Goal: Task Accomplishment & Management: Manage account settings

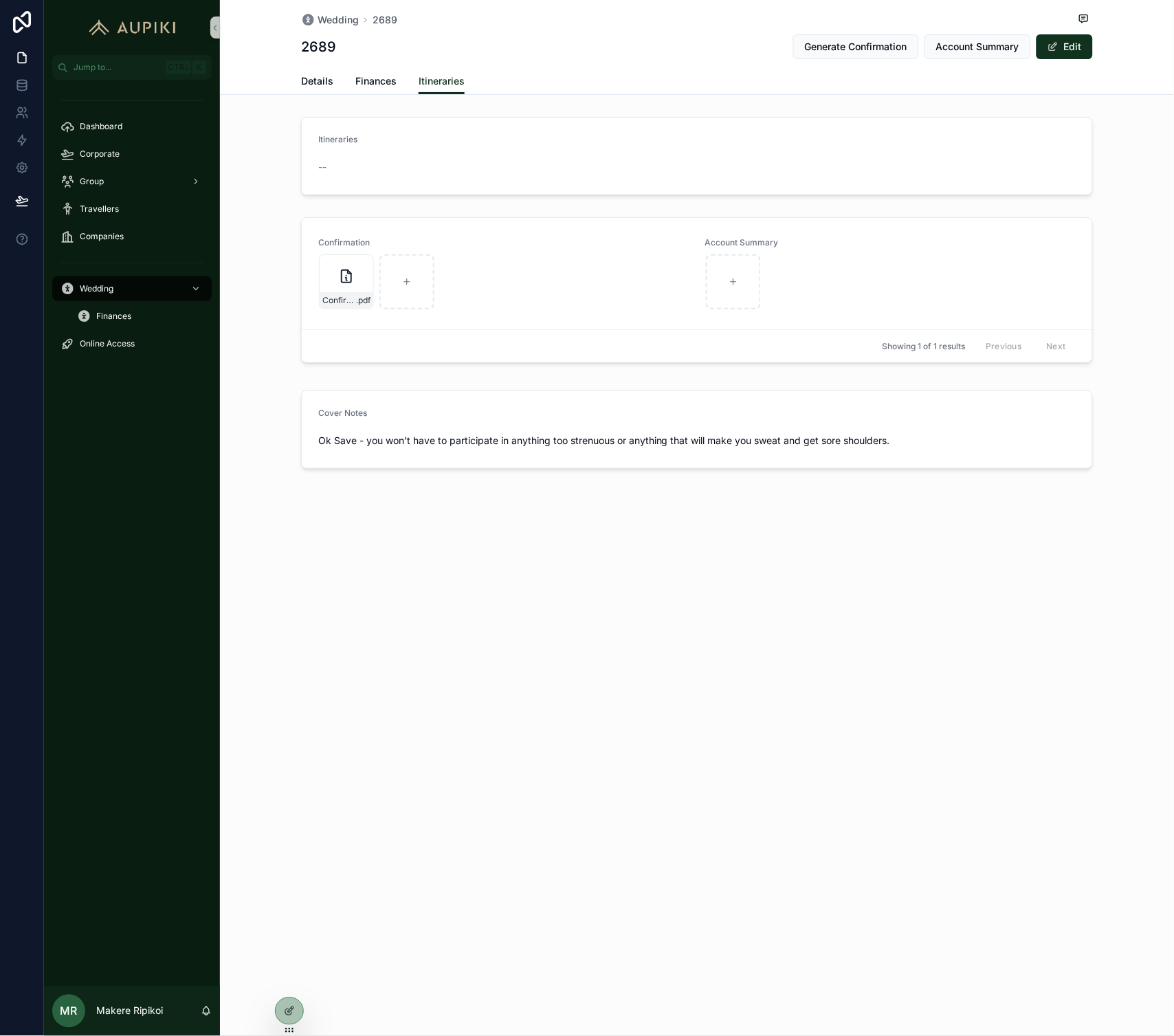
click at [741, 616] on div "Wedding 2689 2689 Generate Confirmation Account Summary Edit Itineraries Detail…" at bounding box center [697, 518] width 954 height 1036
click at [950, 46] on span "Account Summary" at bounding box center [977, 46] width 83 height 14
click at [820, 618] on div "Wedding 2689 2689 Generate Confirmation Account Summary Edit Itineraries Detail…" at bounding box center [697, 518] width 954 height 1036
click at [128, 287] on div "Wedding" at bounding box center [131, 288] width 143 height 22
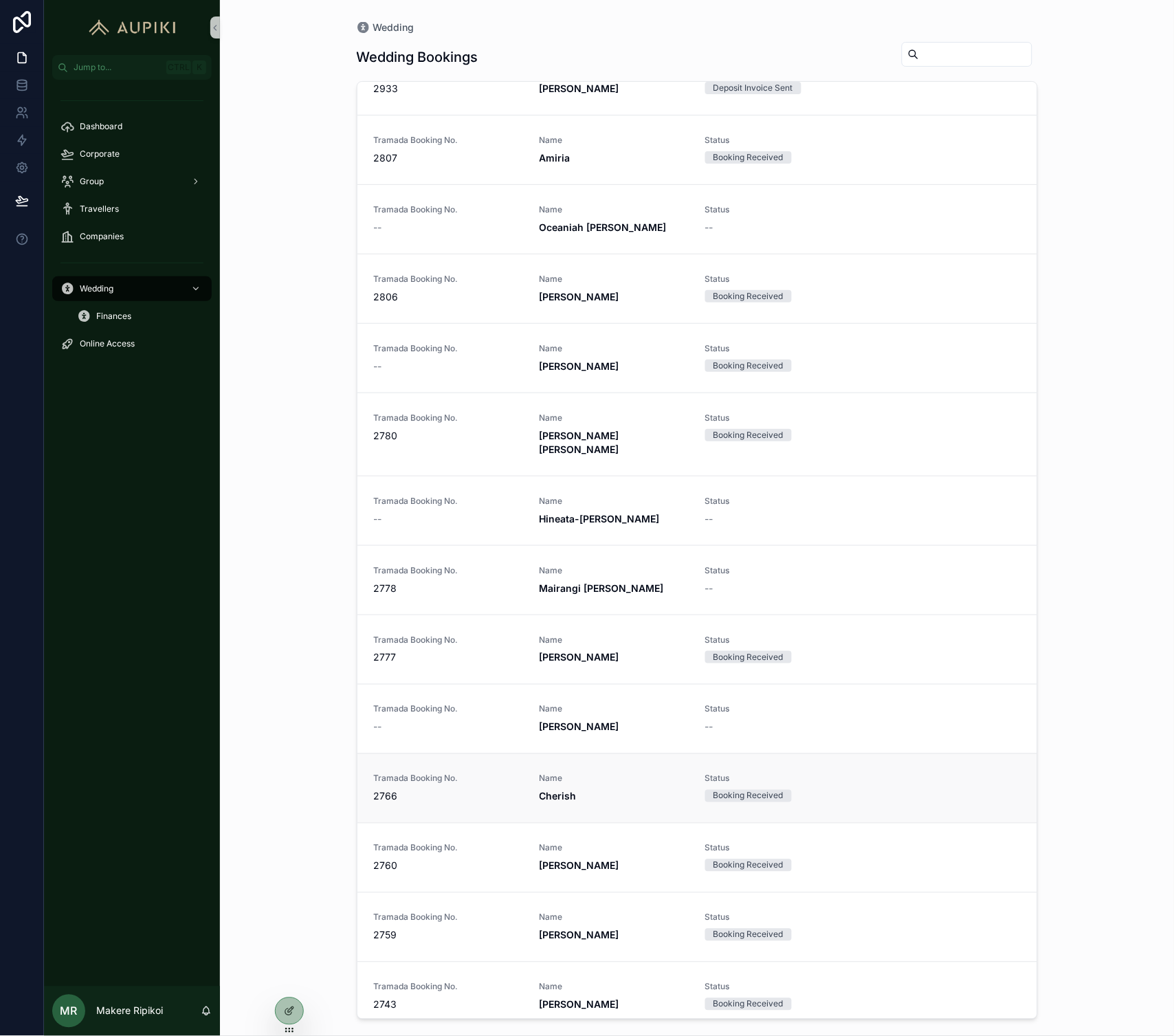
scroll to position [839, 0]
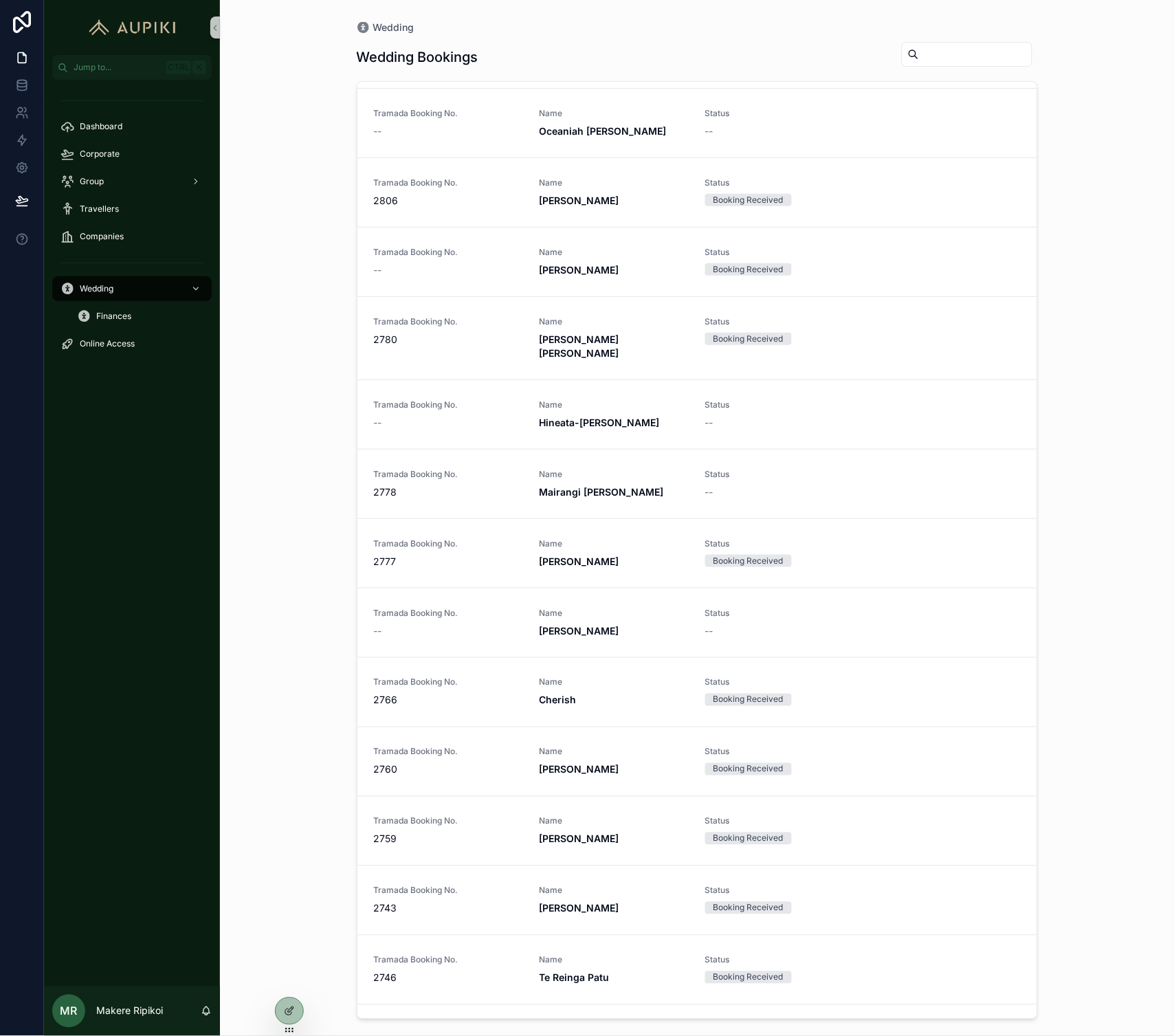
click at [473, 746] on div "Tramada Booking No. 2760" at bounding box center [448, 761] width 149 height 30
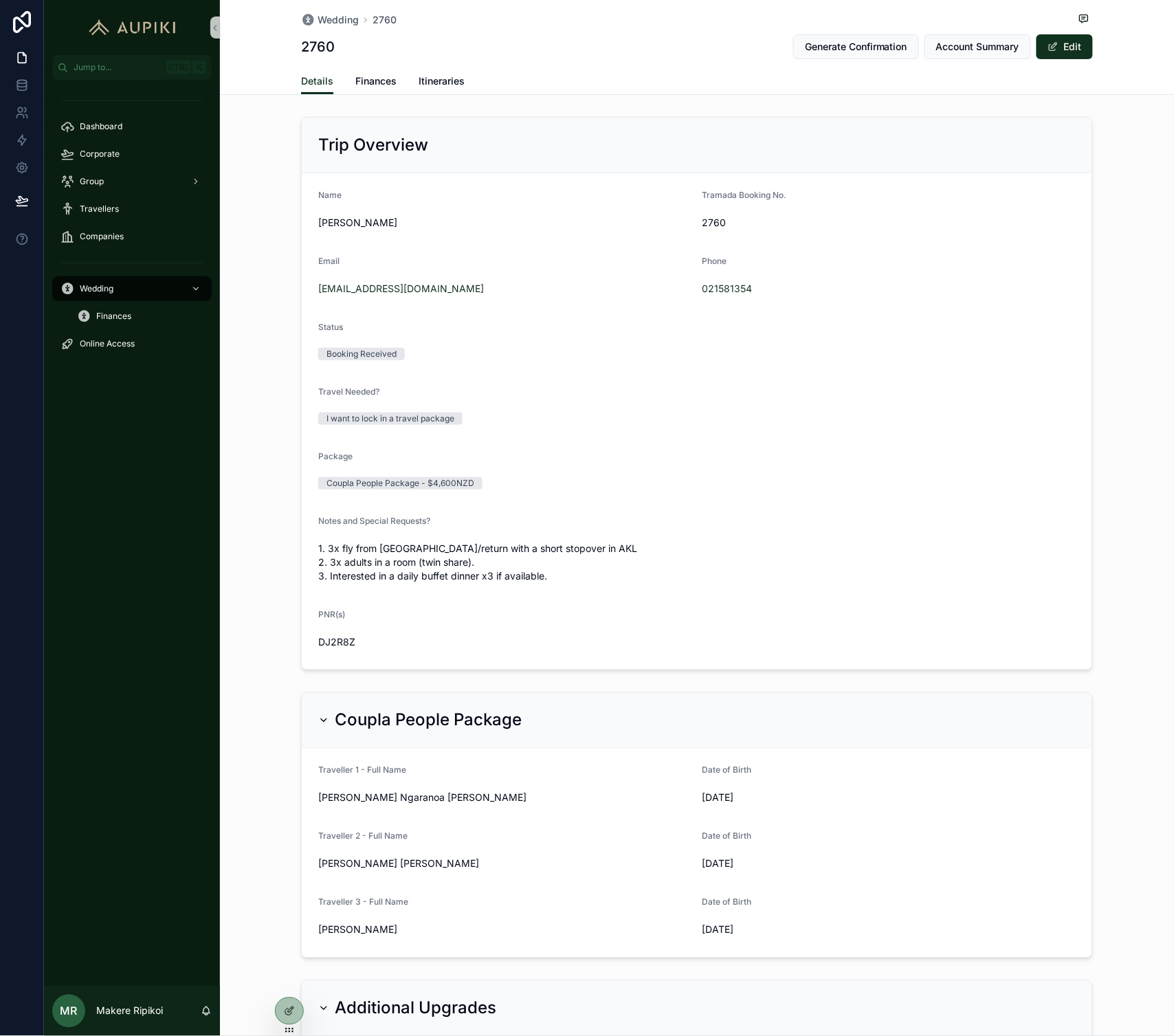
click at [392, 83] on div "Details Finances Itineraries" at bounding box center [697, 81] width 791 height 26
click at [381, 80] on span "Finances" at bounding box center [376, 81] width 42 height 14
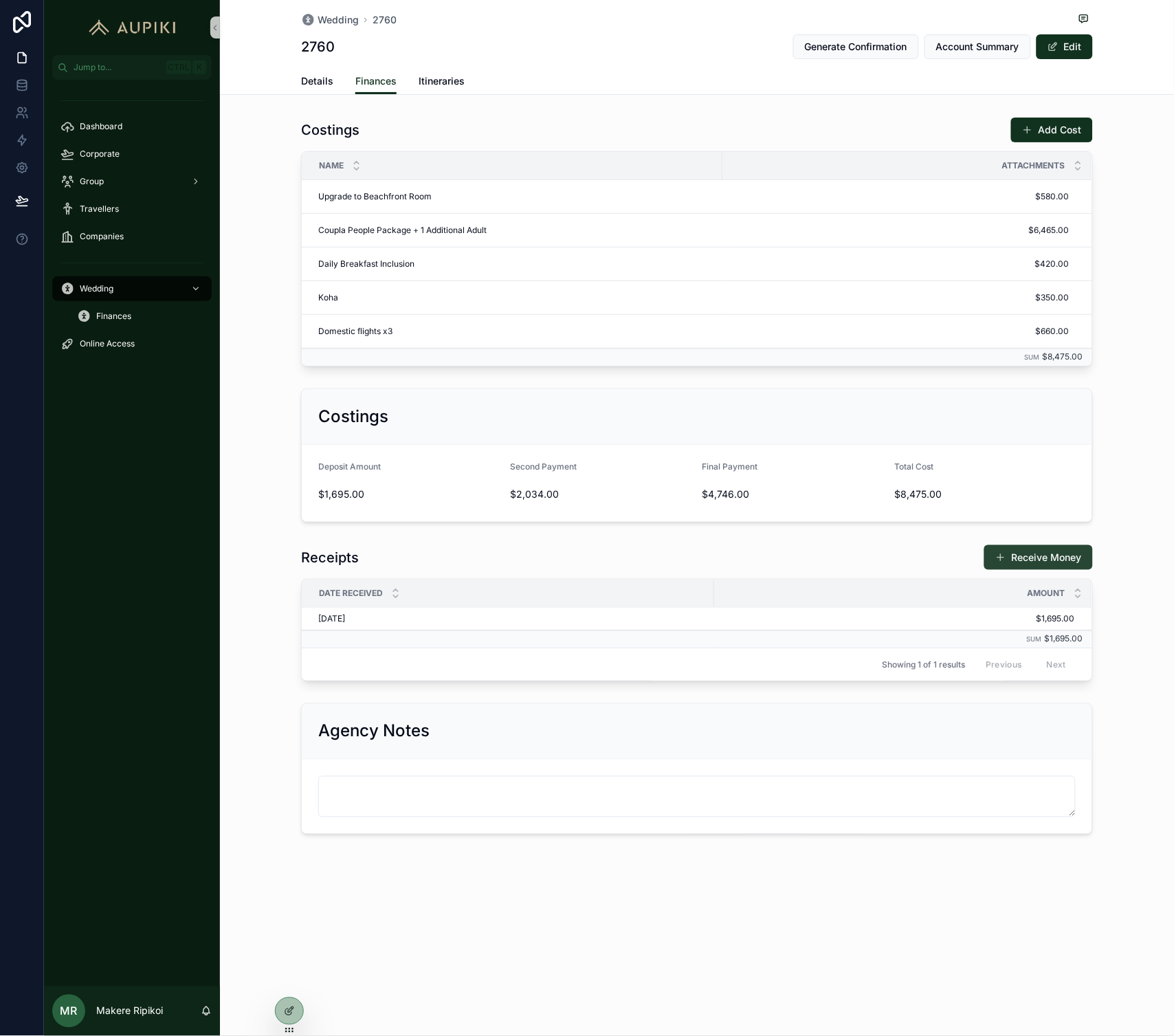
click at [1073, 567] on button "Receive Money" at bounding box center [1038, 557] width 109 height 24
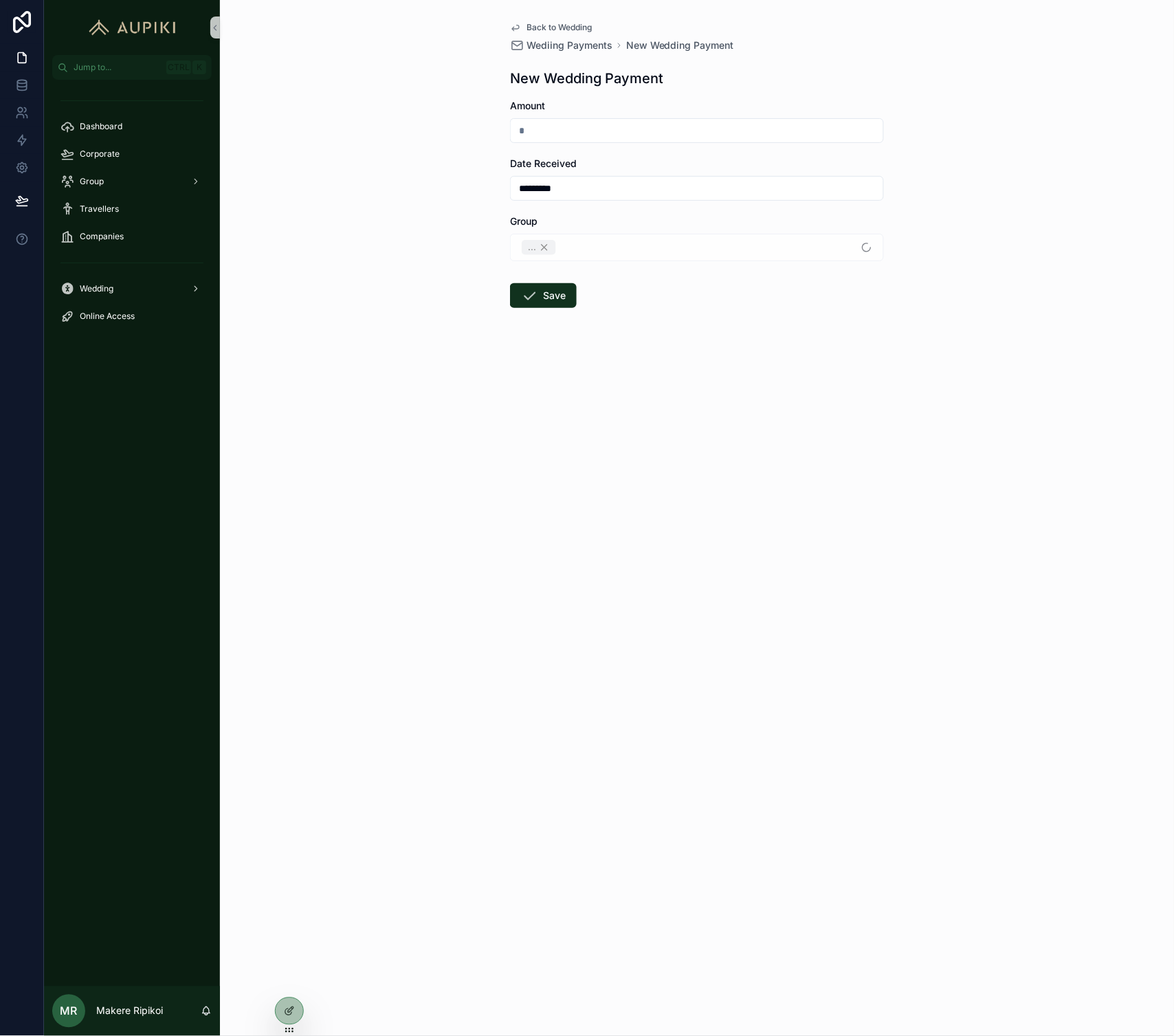
click at [593, 122] on input "scrollable content" at bounding box center [697, 131] width 373 height 20
type input "*********"
drag, startPoint x: 587, startPoint y: 190, endPoint x: 371, endPoint y: 200, distance: 216.2
click at [372, 200] on div "Back to Wedding Wediing Payments New Wedding Payment New Wedding Payment Amount…" at bounding box center [697, 518] width 954 height 1036
type input "**********"
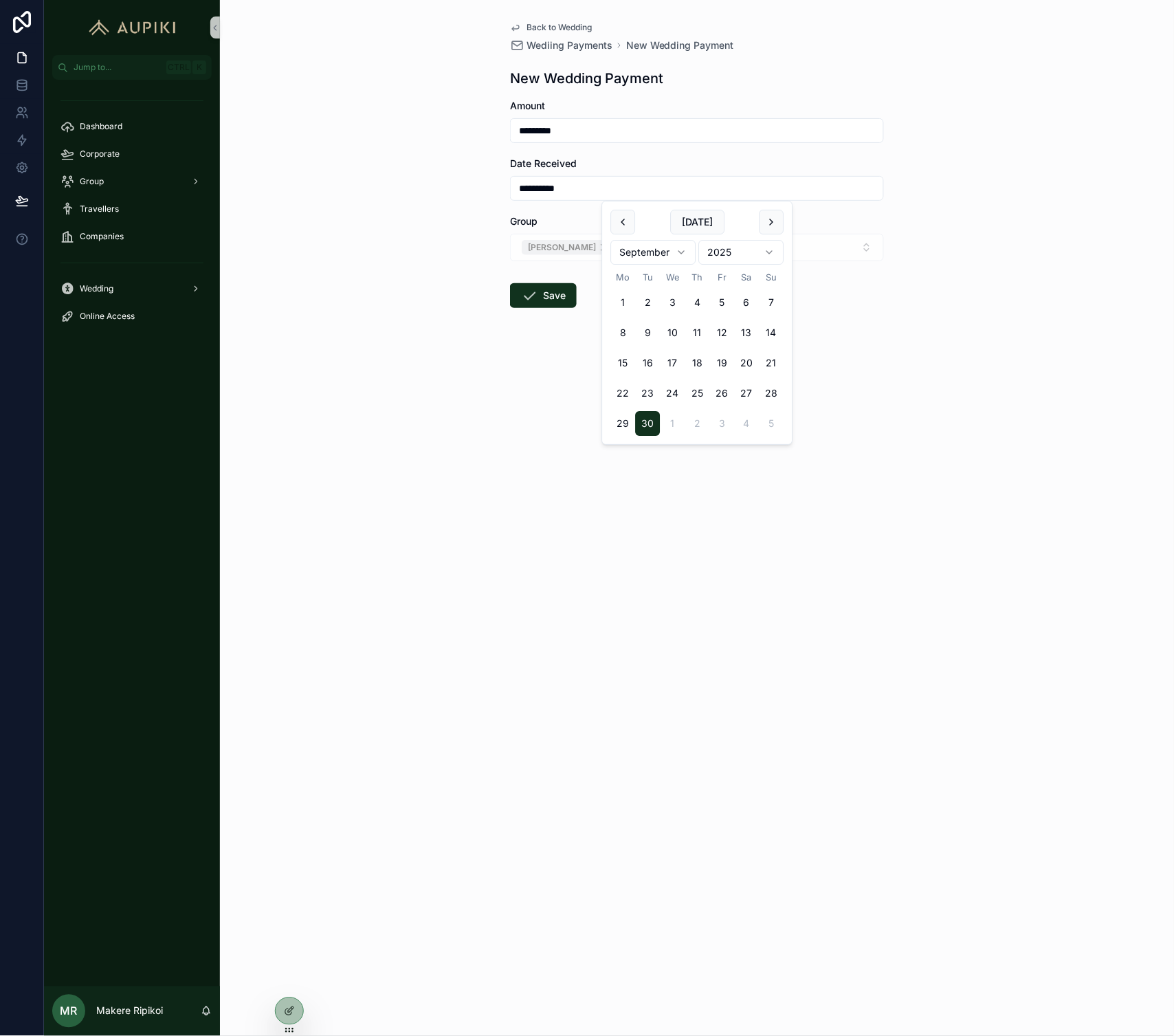
click at [455, 329] on div "**********" at bounding box center [697, 518] width 954 height 1036
click at [539, 297] on button "Save" at bounding box center [543, 295] width 67 height 24
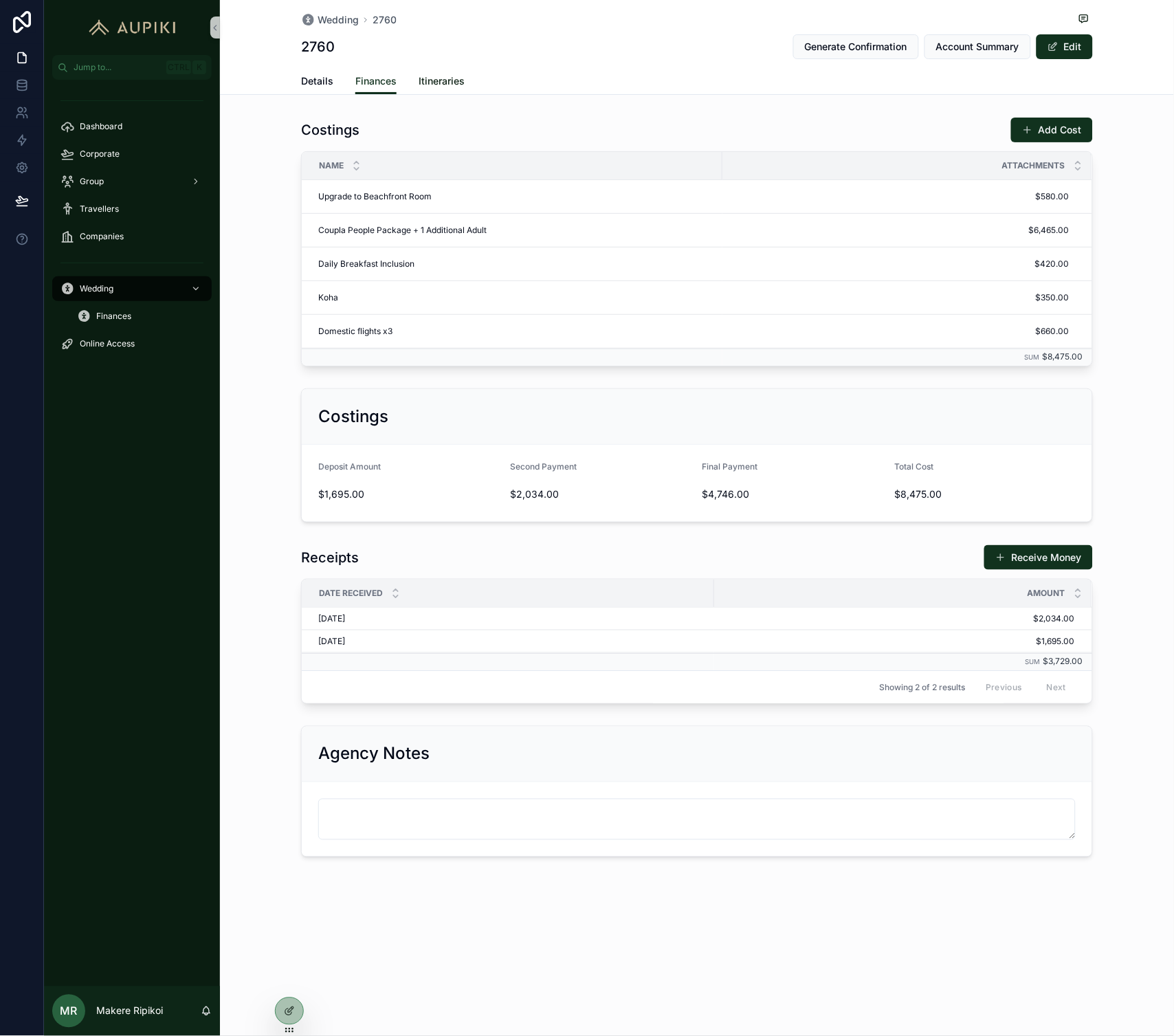
click at [434, 83] on span "Itineraries" at bounding box center [441, 81] width 46 height 14
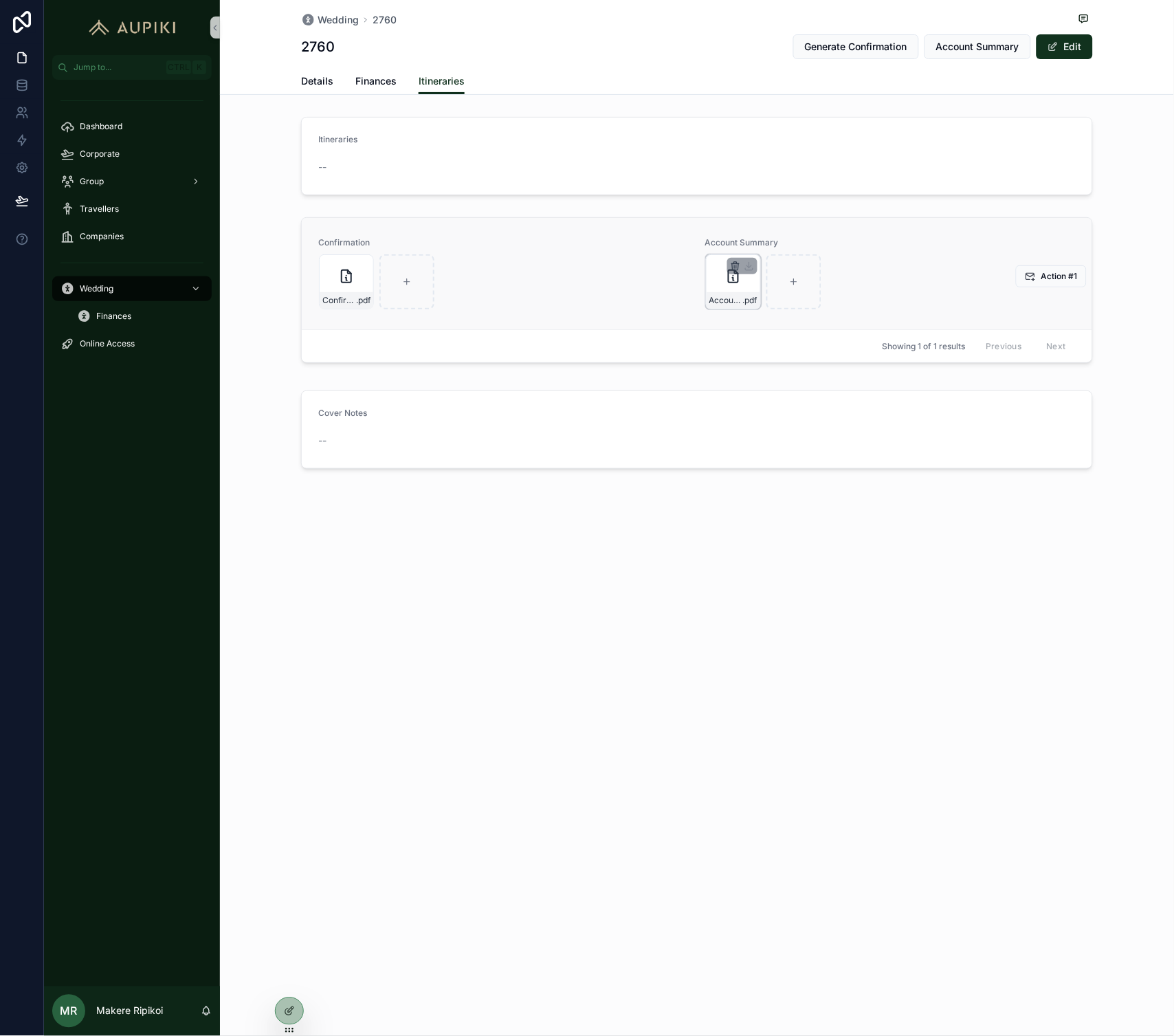
click at [734, 269] on icon "scrollable content" at bounding box center [735, 265] width 11 height 11
click at [766, 246] on icon "scrollable content" at bounding box center [764, 240] width 11 height 11
click at [962, 50] on span "Account Summary" at bounding box center [977, 46] width 83 height 14
click at [569, 739] on div "Wedding 2760 2760 Generate Confirmation Account Summary Edit Itineraries Detail…" at bounding box center [697, 518] width 954 height 1036
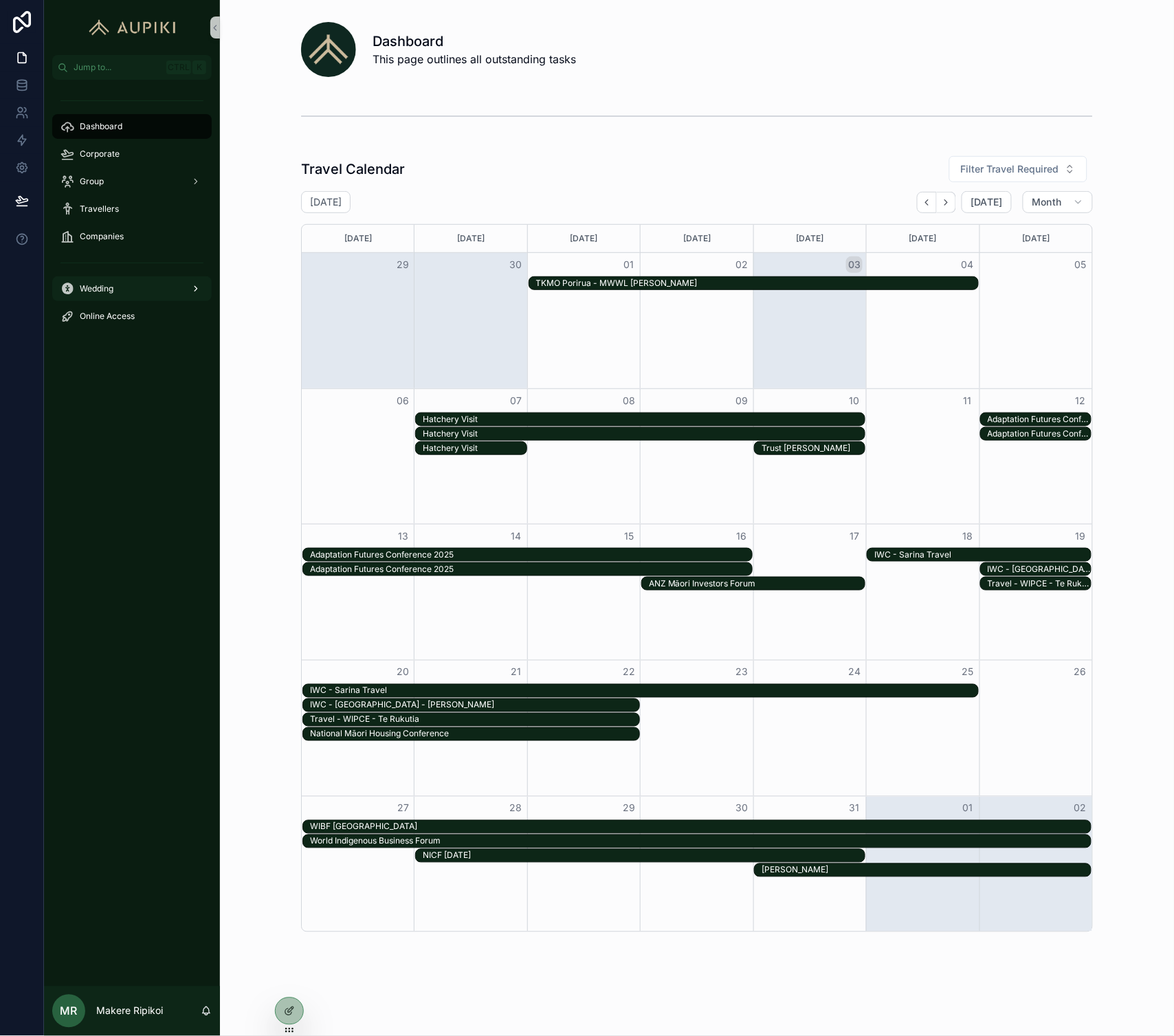
click at [109, 299] on link "Wedding" at bounding box center [131, 289] width 159 height 24
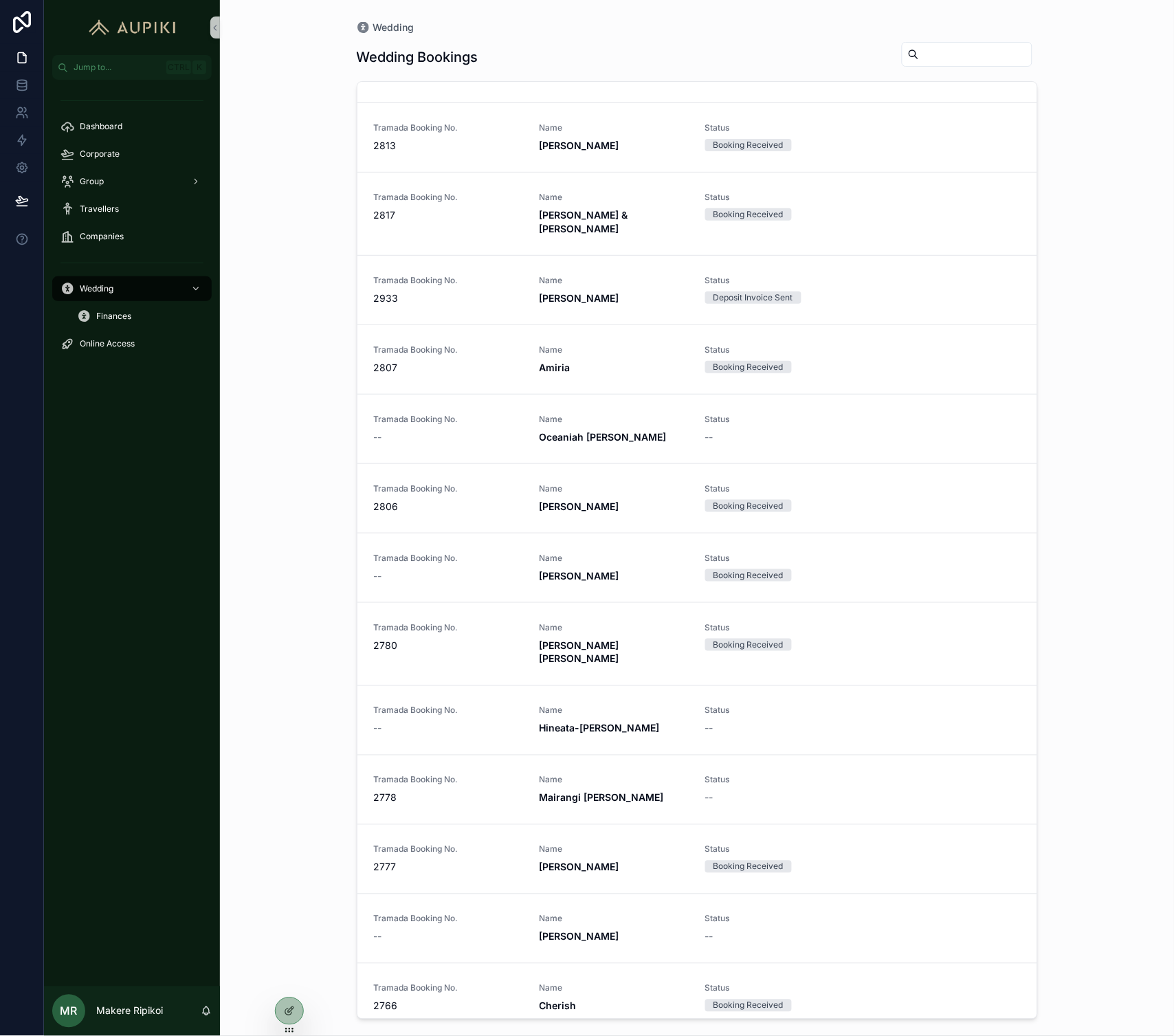
scroll to position [1144, 0]
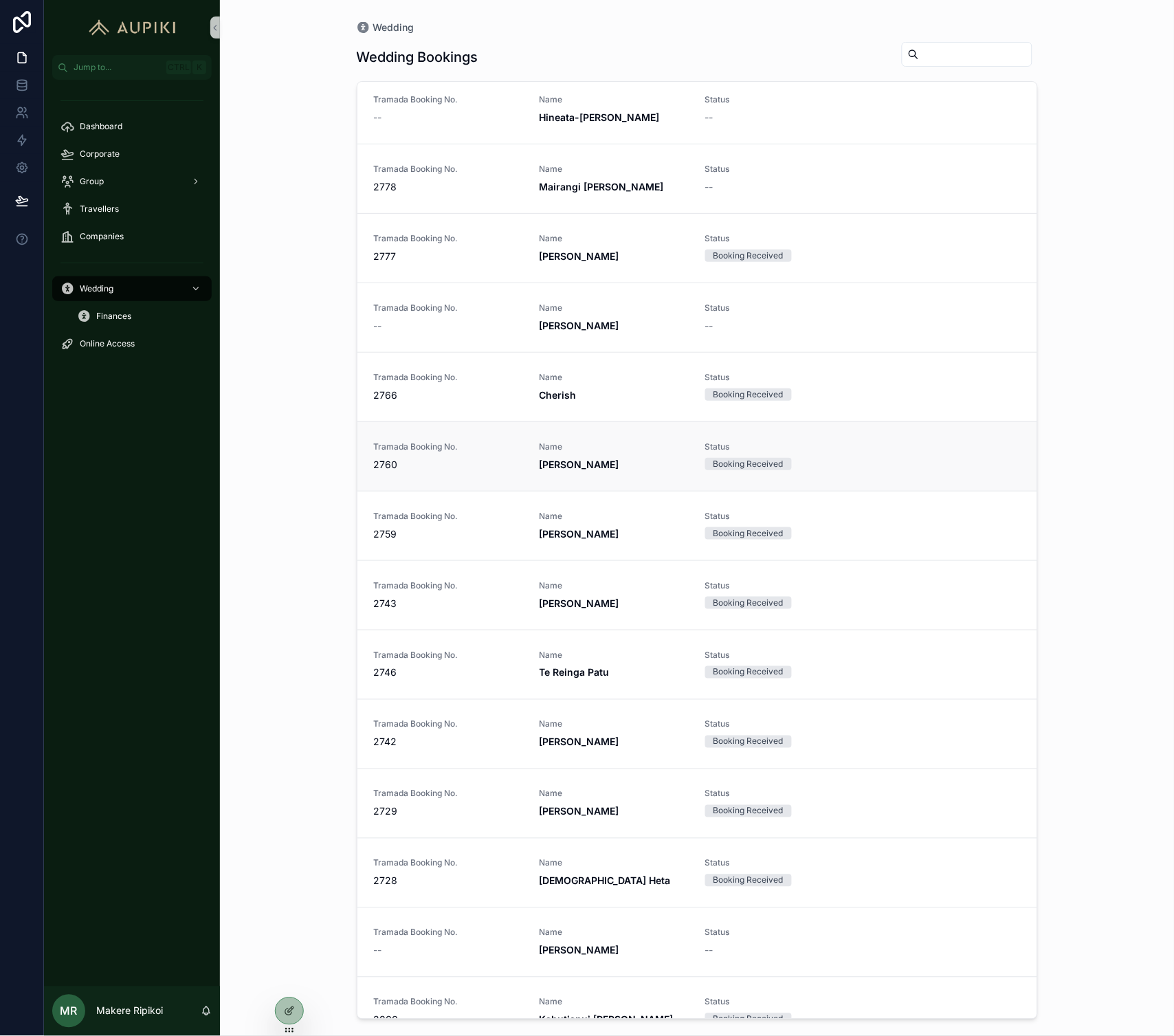
click at [463, 458] on span "2760" at bounding box center [448, 464] width 149 height 14
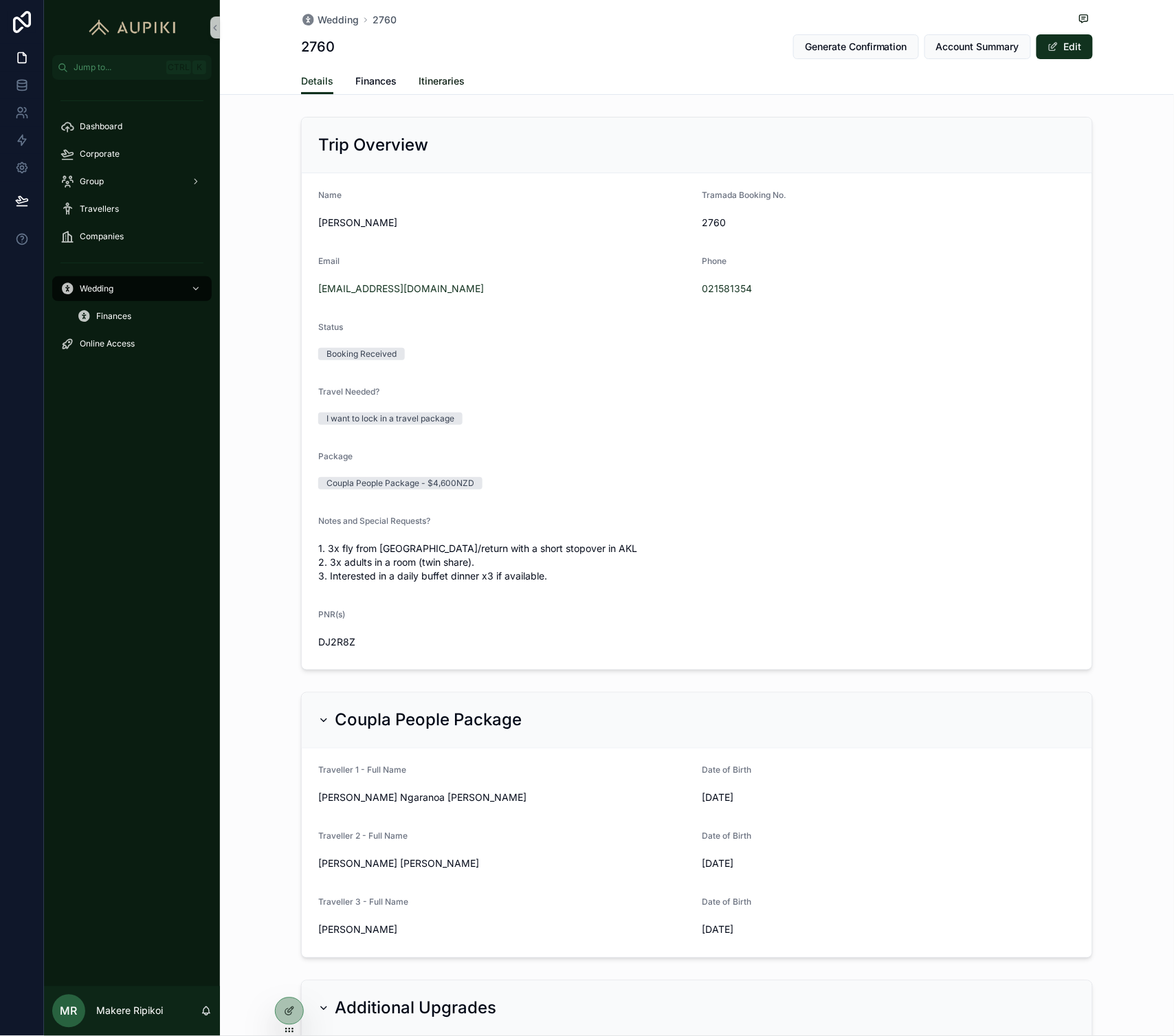
click at [449, 78] on span "Itineraries" at bounding box center [441, 81] width 46 height 14
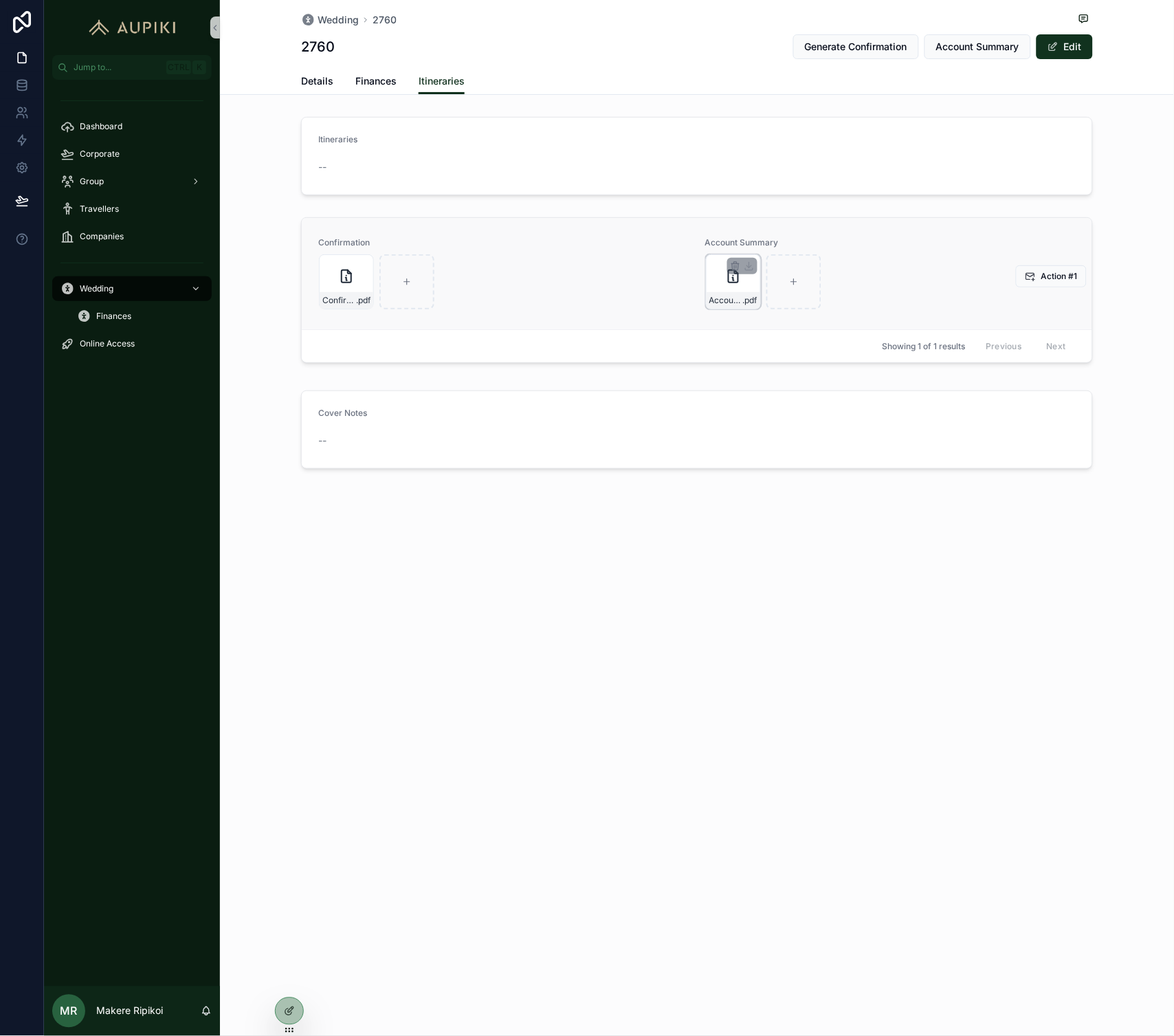
click at [733, 285] on div "Account-Summary---B2760 .pdf" at bounding box center [733, 281] width 55 height 55
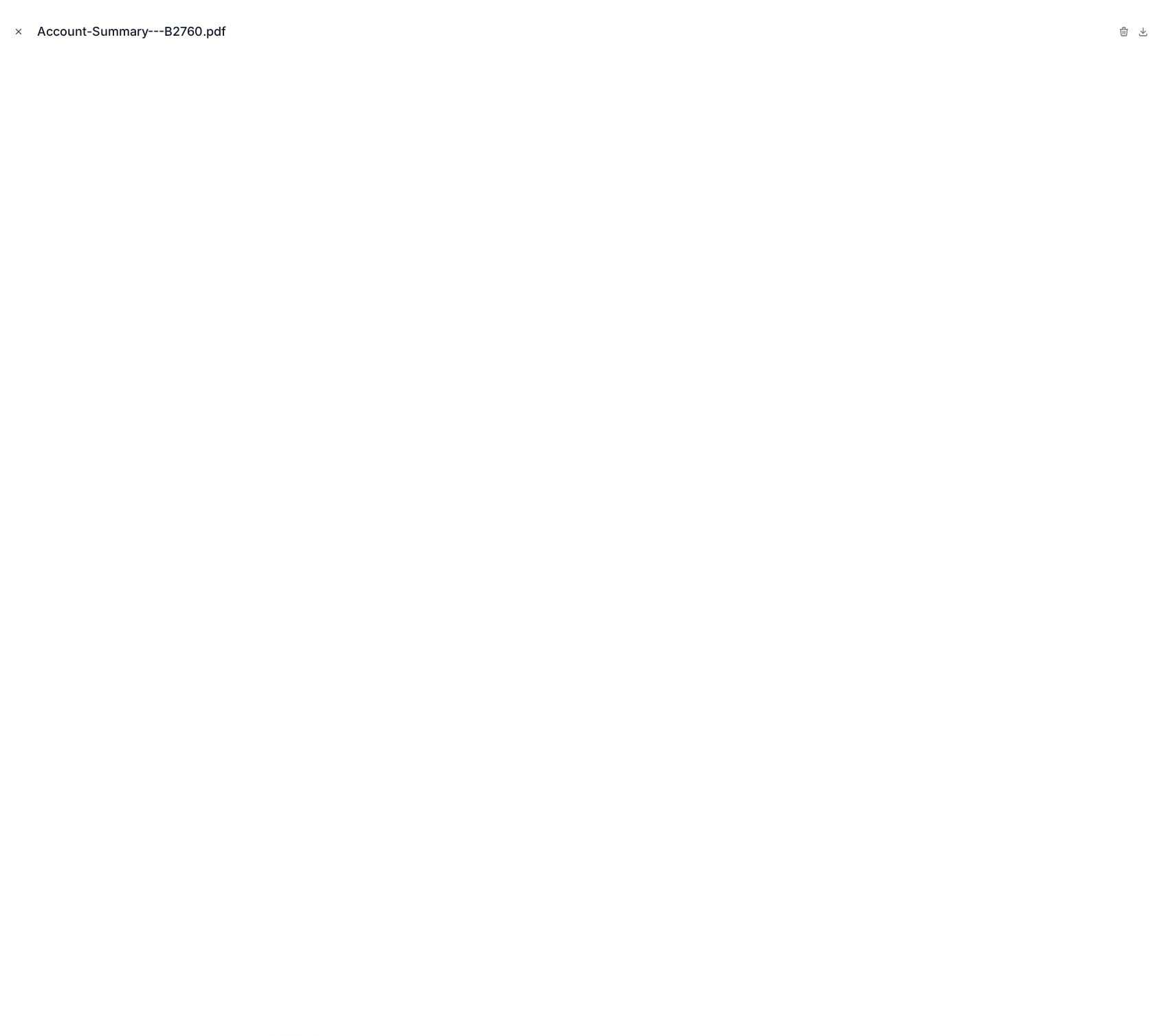
click at [18, 29] on icon "Close modal" at bounding box center [19, 32] width 10 height 10
